Goal: Information Seeking & Learning: Learn about a topic

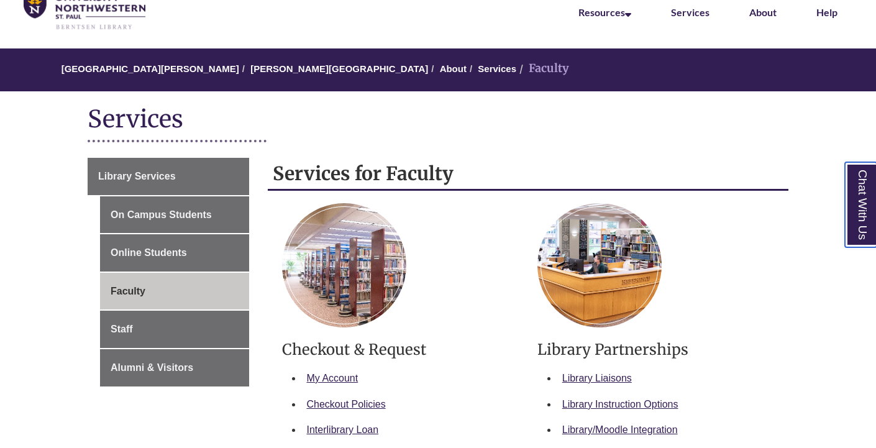
scroll to position [60, 0]
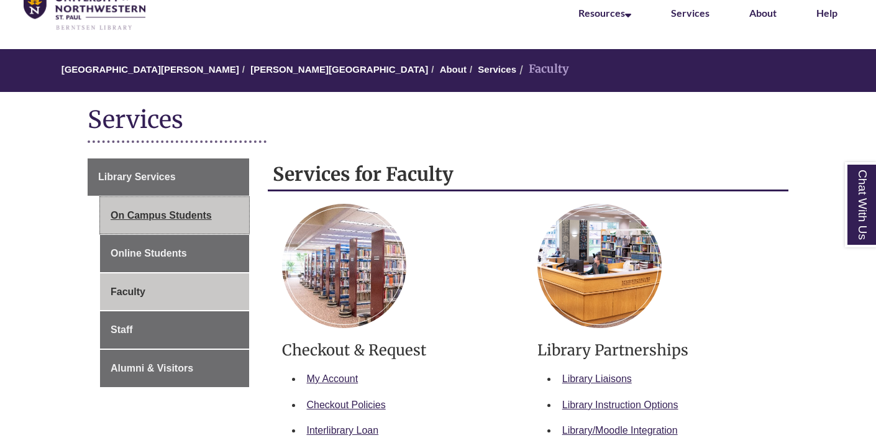
click at [171, 216] on link "On Campus Students" at bounding box center [174, 215] width 149 height 37
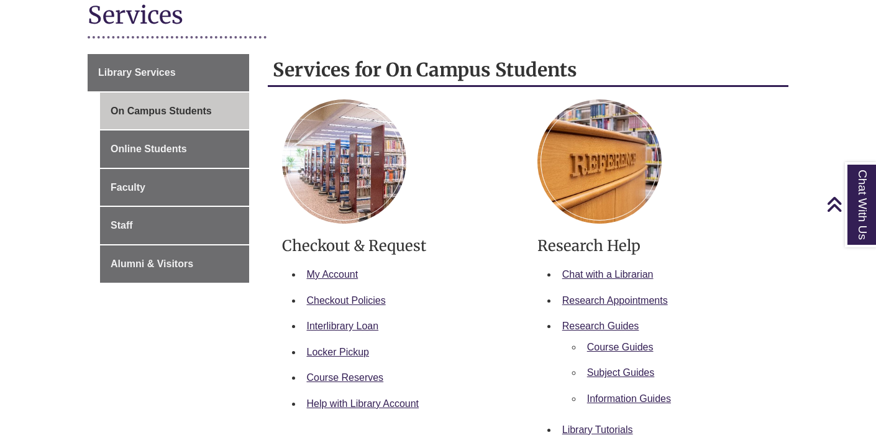
scroll to position [165, 0]
click at [629, 368] on link "Subject Guides" at bounding box center [621, 372] width 68 height 11
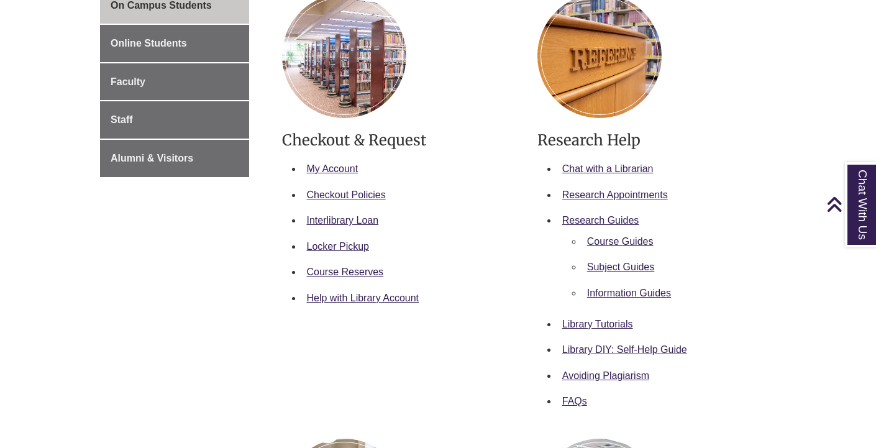
scroll to position [271, 0]
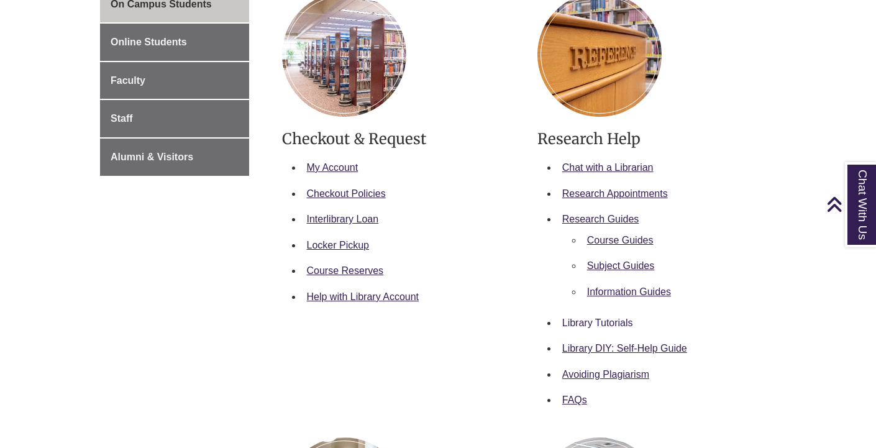
click at [590, 317] on link "Library Tutorials" at bounding box center [597, 322] width 71 height 11
click at [600, 263] on link "Subject Guides" at bounding box center [621, 265] width 68 height 11
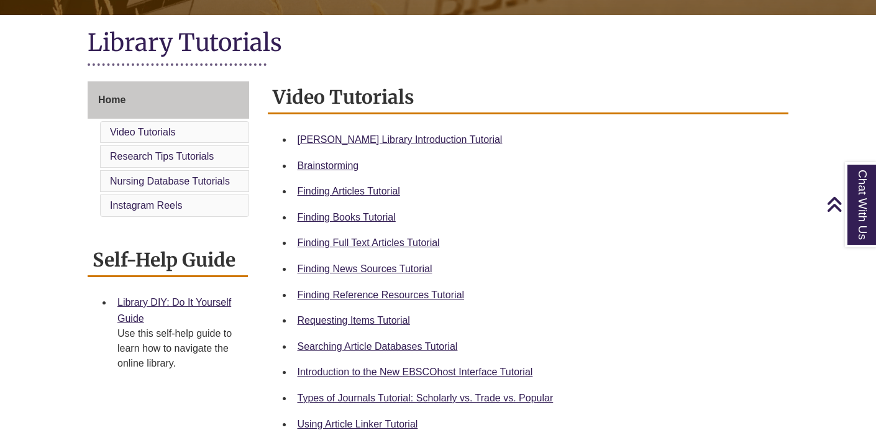
scroll to position [279, 0]
click at [325, 163] on link "Brainstorming" at bounding box center [328, 165] width 61 height 11
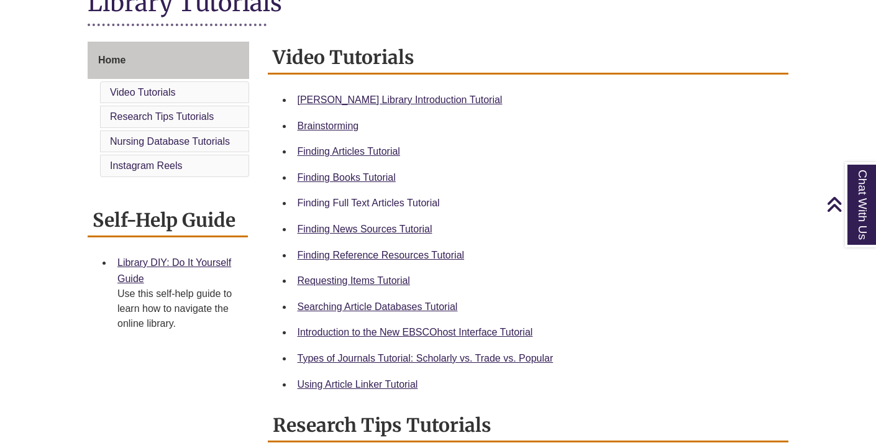
scroll to position [323, 0]
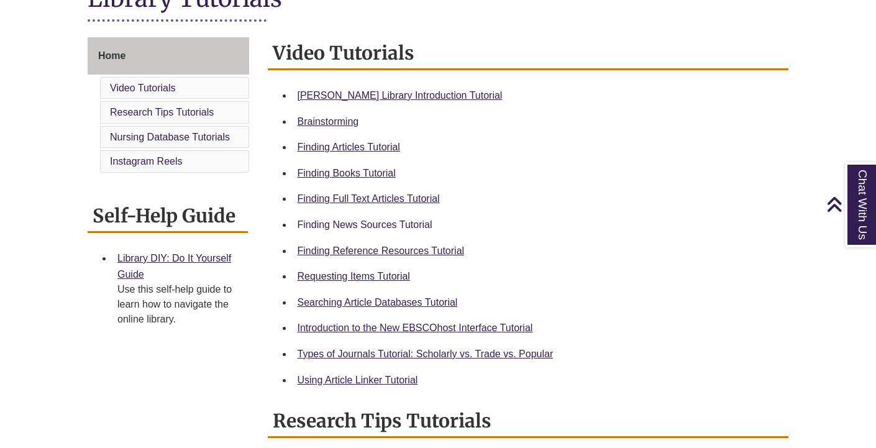
click at [309, 221] on link "Finding News Sources Tutorial" at bounding box center [365, 224] width 135 height 11
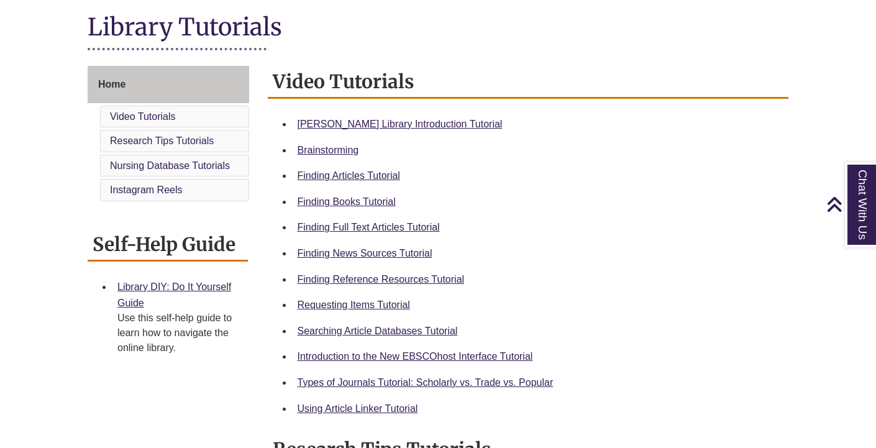
scroll to position [293, 0]
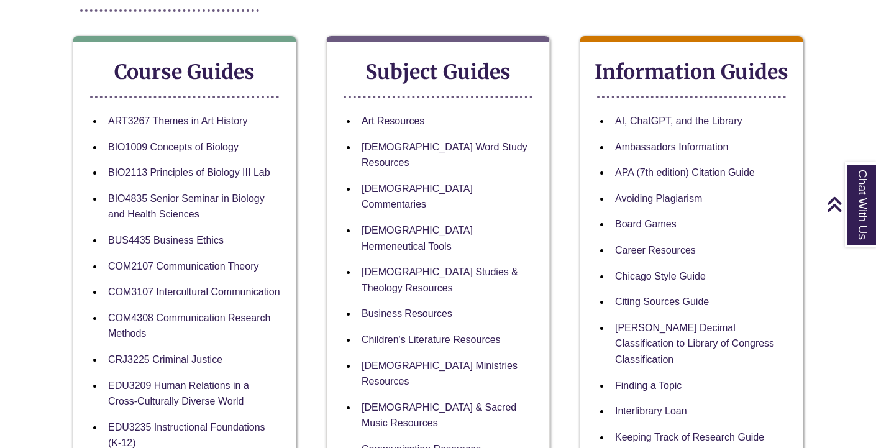
scroll to position [200, 0]
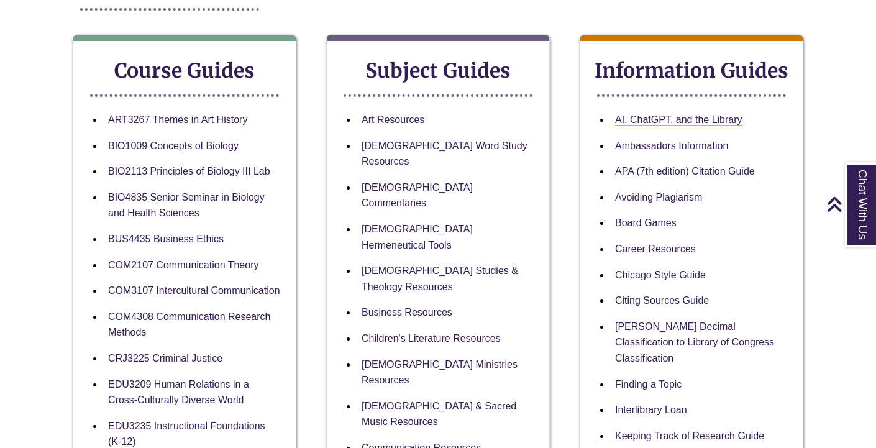
click at [630, 119] on link "AI, ChatGPT, and the Library" at bounding box center [678, 120] width 127 height 12
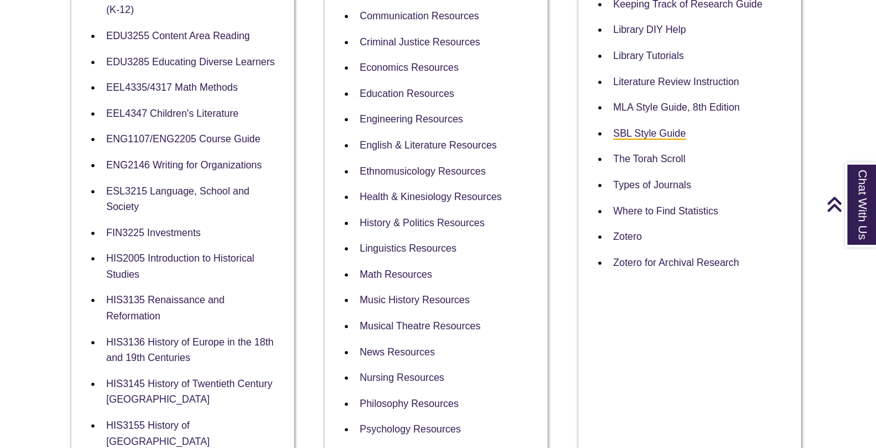
scroll to position [645, 2]
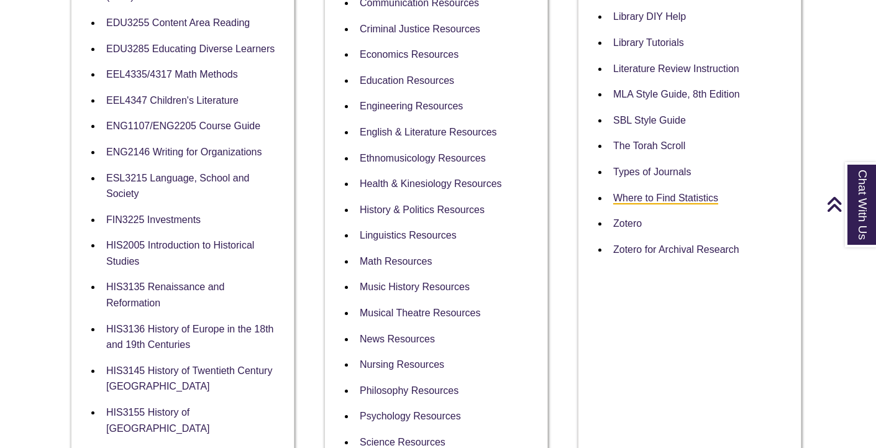
click at [654, 193] on link "Where to Find Statistics" at bounding box center [665, 199] width 105 height 12
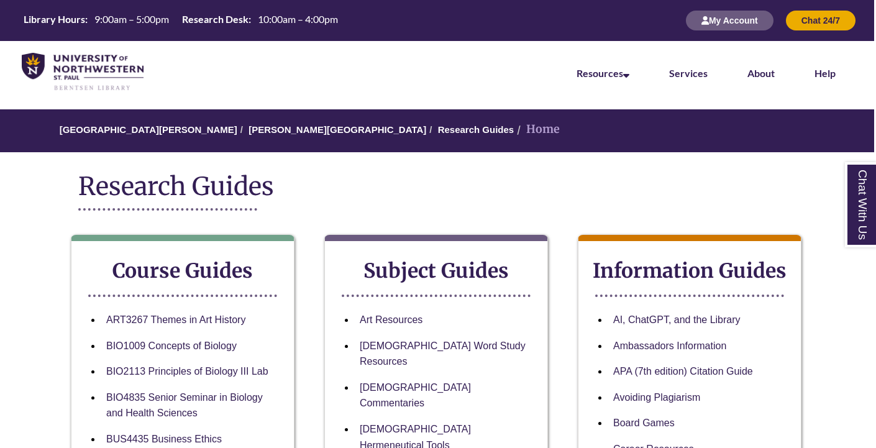
scroll to position [0, 2]
click at [412, 209] on div "Research Guides" at bounding box center [436, 195] width 716 height 49
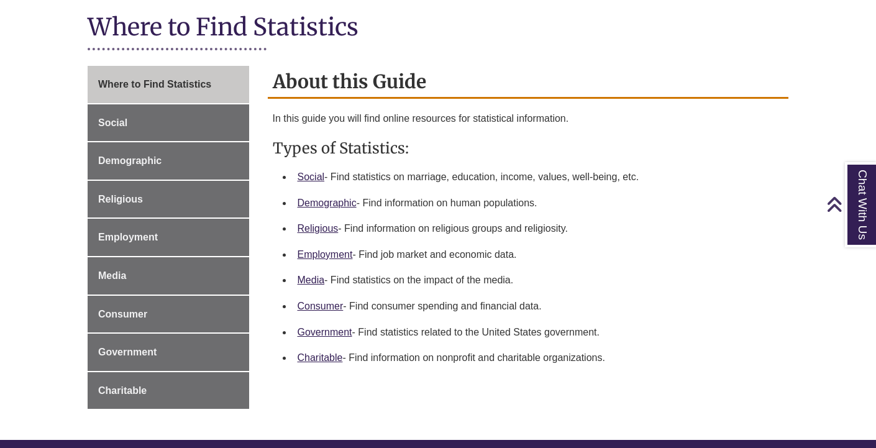
scroll to position [297, 0]
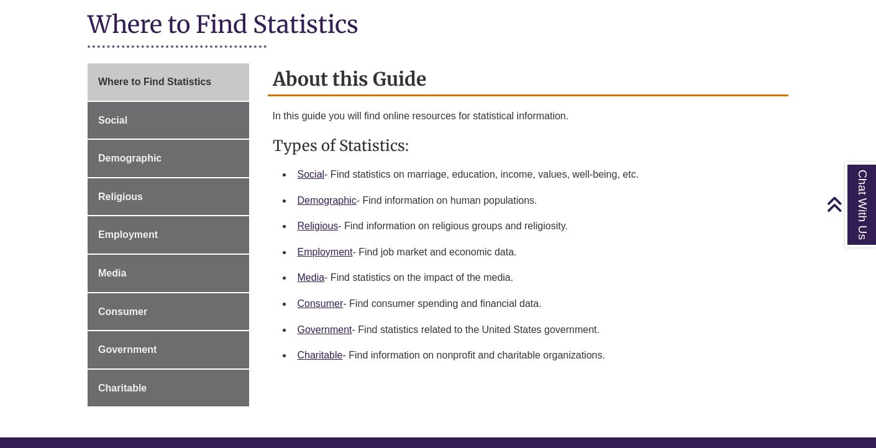
click at [451, 388] on div "Where to Find Statistics Social Demographic Religious Employment Media Consumer…" at bounding box center [437, 250] width 719 height 374
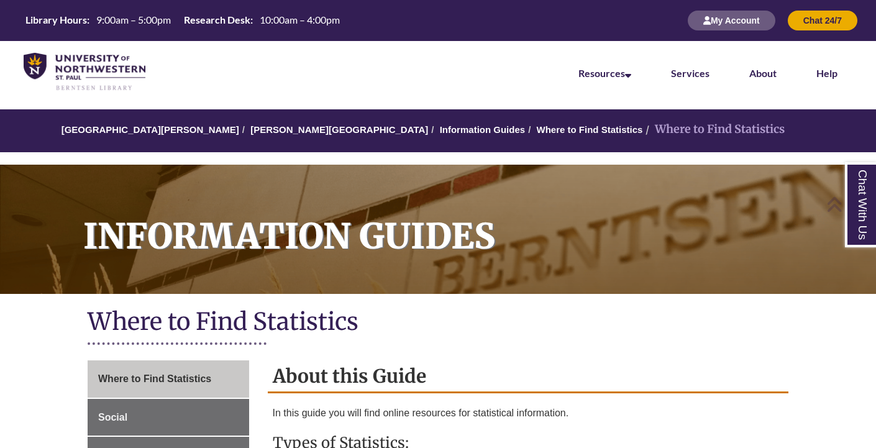
scroll to position [0, 0]
